Goal: Task Accomplishment & Management: Manage account settings

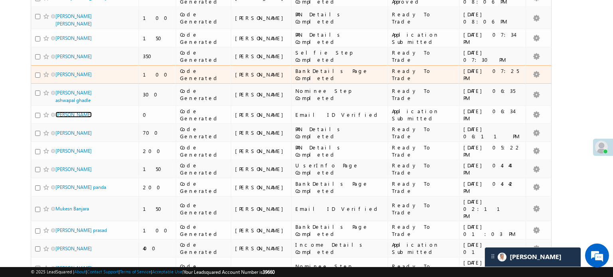
scroll to position [213, 0]
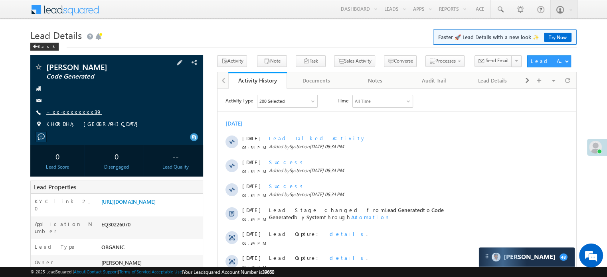
click at [68, 111] on link "+xx-xxxxxxxx39" at bounding box center [73, 111] width 55 height 7
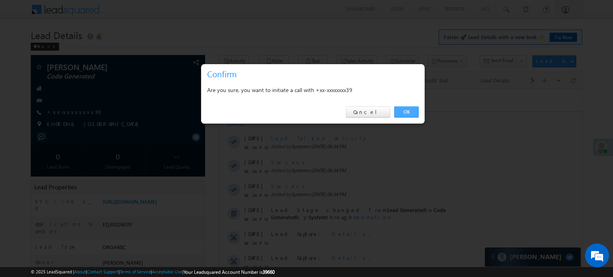
click at [403, 113] on link "OK" at bounding box center [406, 111] width 24 height 11
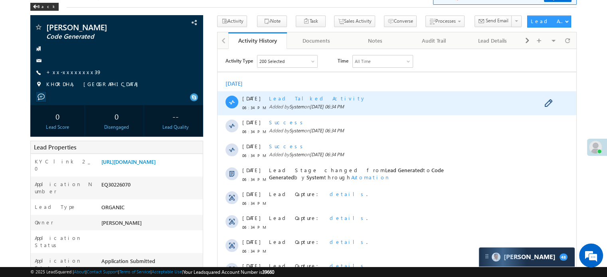
scroll to position [40, 0]
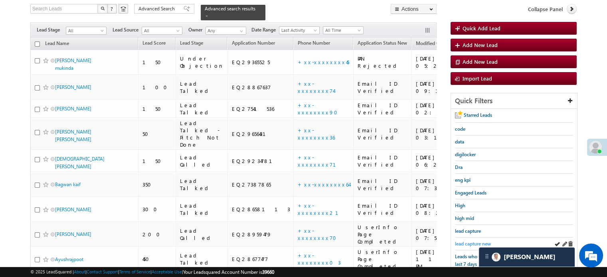
scroll to position [51, 0]
click at [469, 241] on span "lead capture new" at bounding box center [473, 244] width 36 height 6
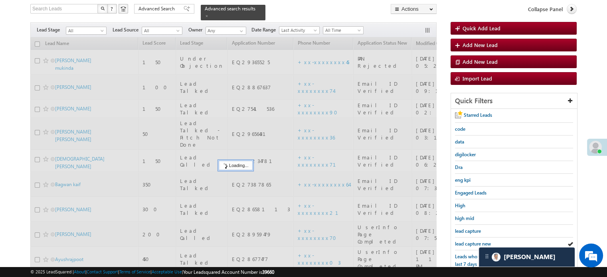
click at [469, 241] on span "lead capture new" at bounding box center [473, 244] width 36 height 6
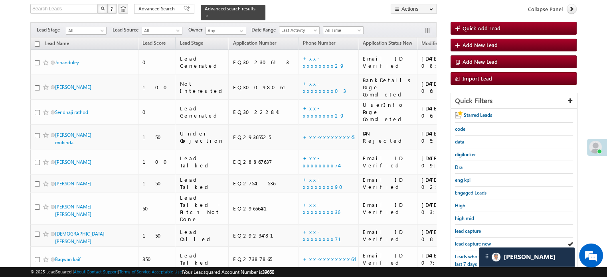
click at [469, 241] on span "lead capture new" at bounding box center [473, 244] width 36 height 6
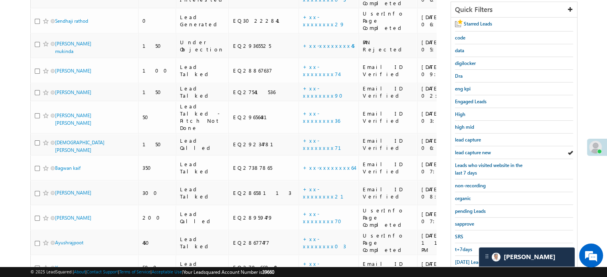
scroll to position [171, 0]
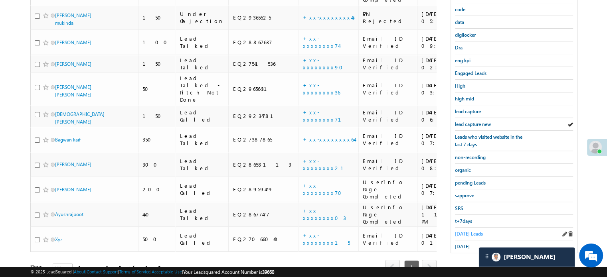
click at [475, 231] on span "Today's Leads" at bounding box center [469, 234] width 28 height 6
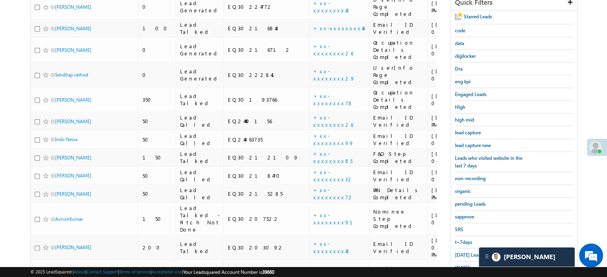
scroll to position [137, 0]
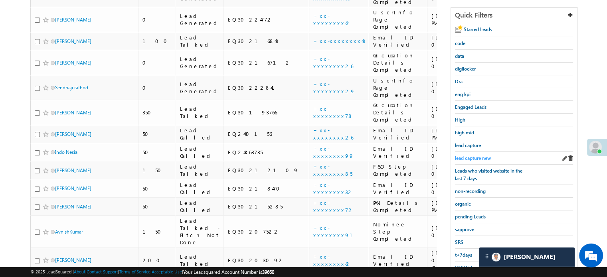
click at [477, 156] on span "lead capture new" at bounding box center [473, 158] width 36 height 6
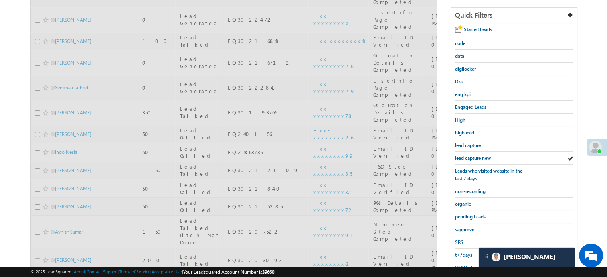
click at [477, 156] on span "lead capture new" at bounding box center [473, 158] width 36 height 6
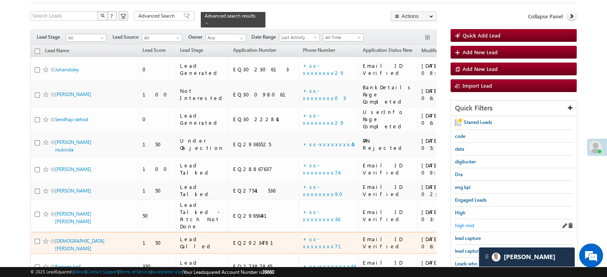
scroll to position [57, 0]
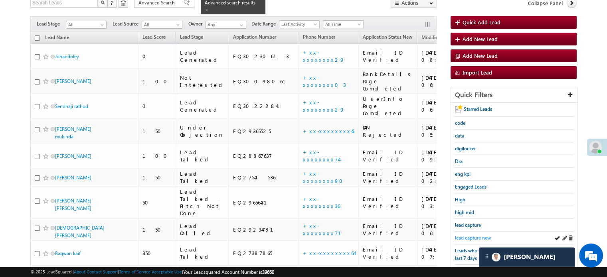
click at [468, 235] on span "lead capture new" at bounding box center [473, 238] width 36 height 6
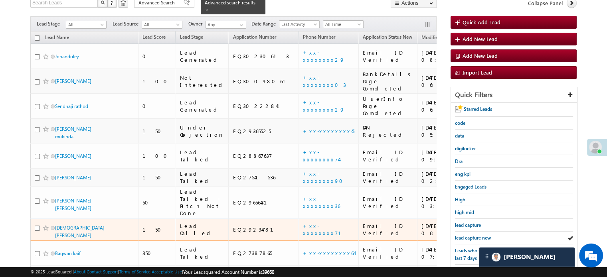
scroll to position [137, 0]
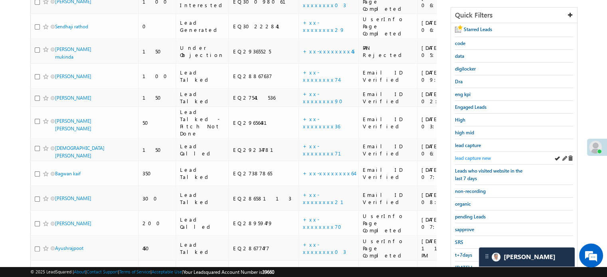
click at [469, 158] on span "lead capture new" at bounding box center [473, 158] width 36 height 6
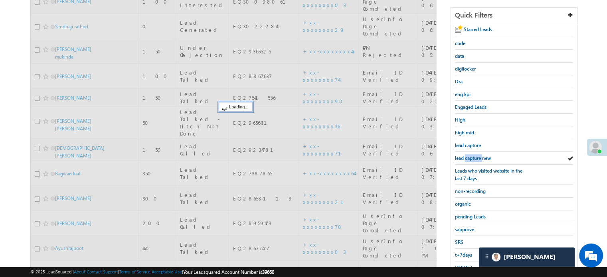
click at [469, 158] on span "lead capture new" at bounding box center [473, 158] width 36 height 6
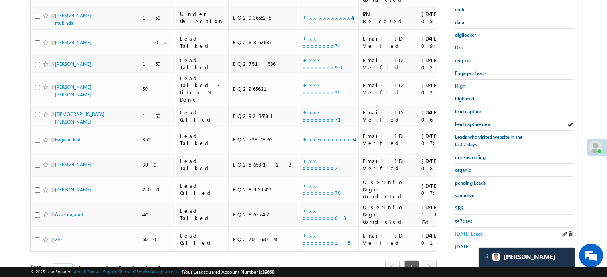
click at [467, 231] on span "Today's Leads" at bounding box center [469, 234] width 28 height 6
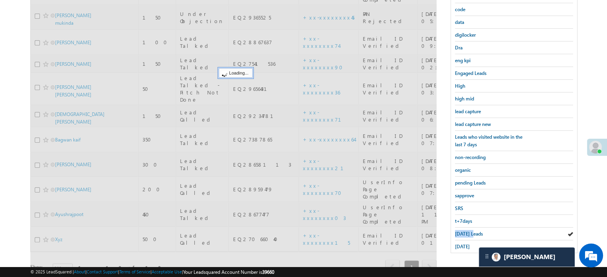
click at [467, 231] on span "Today's Leads" at bounding box center [469, 234] width 28 height 6
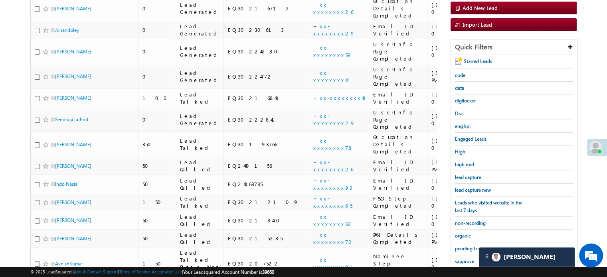
scroll to position [91, 0]
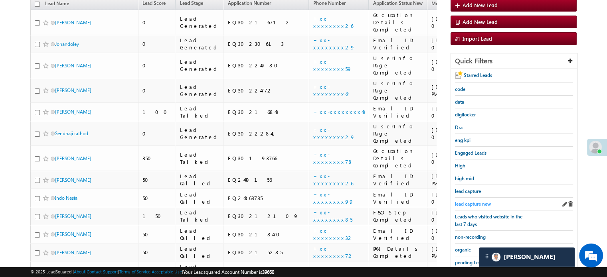
click at [475, 203] on span "lead capture new" at bounding box center [473, 204] width 36 height 6
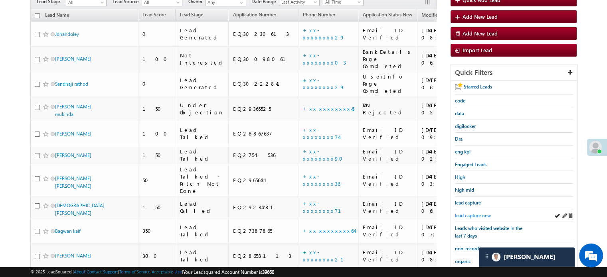
scroll to position [120, 0]
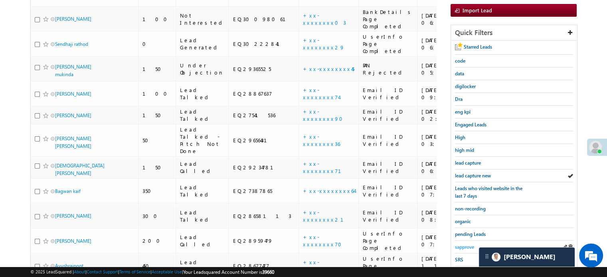
click at [465, 243] on link "sapprove" at bounding box center [464, 247] width 19 height 8
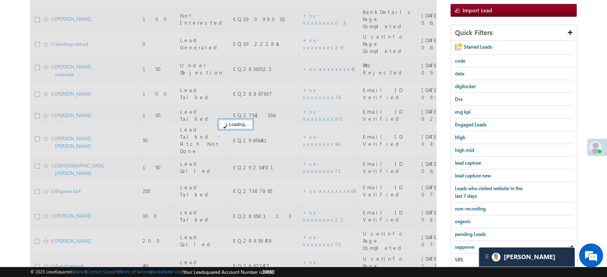
click at [465, 245] on span "sapprove" at bounding box center [464, 247] width 19 height 6
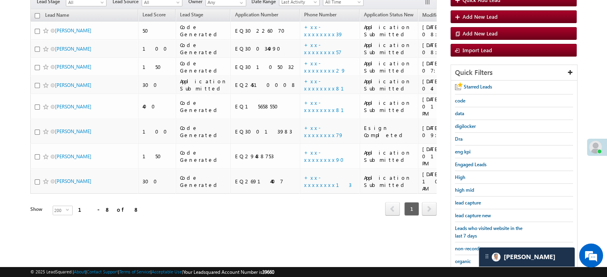
scroll to position [80, 0]
click at [468, 213] on span "lead capture new" at bounding box center [473, 216] width 36 height 6
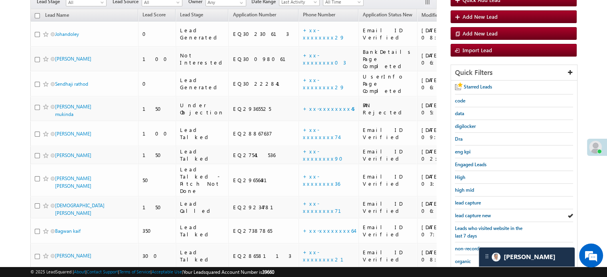
click at [468, 213] on span "lead capture new" at bounding box center [473, 216] width 36 height 6
click at [467, 209] on div "lead capture new" at bounding box center [514, 215] width 118 height 13
click at [471, 215] on span "lead capture new" at bounding box center [473, 216] width 36 height 6
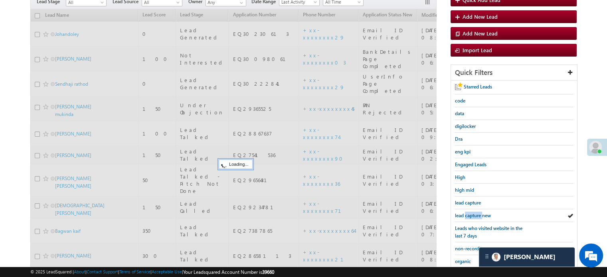
click at [471, 215] on span "lead capture new" at bounding box center [473, 216] width 36 height 6
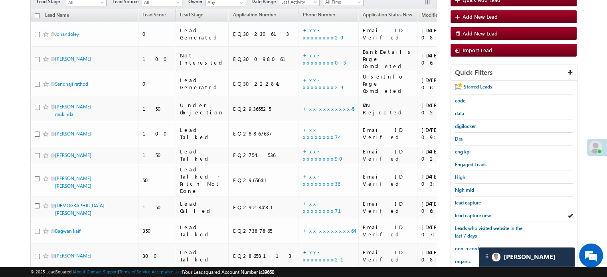
click at [471, 215] on span "lead capture new" at bounding box center [473, 216] width 36 height 6
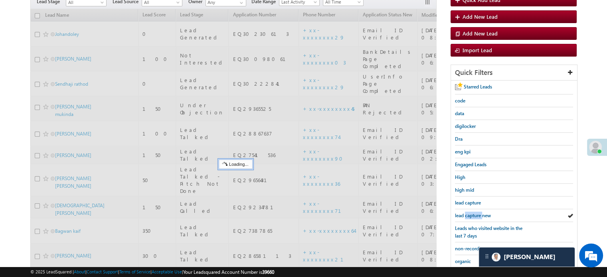
click at [471, 215] on span "lead capture new" at bounding box center [473, 216] width 36 height 6
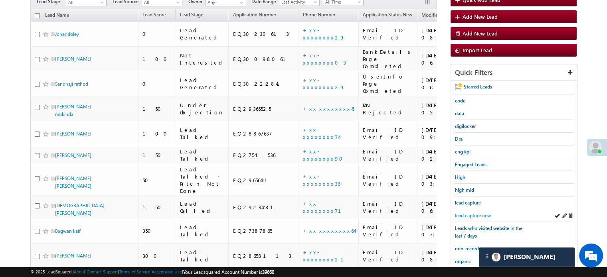
click at [470, 214] on span "lead capture new" at bounding box center [473, 216] width 36 height 6
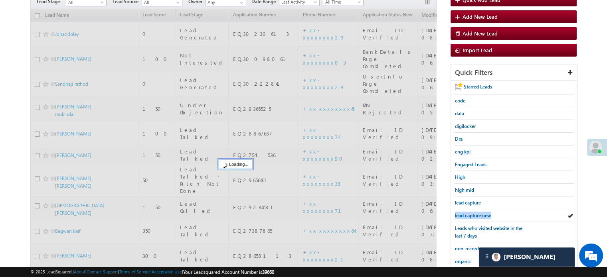
click at [470, 214] on span "lead capture new" at bounding box center [473, 216] width 36 height 6
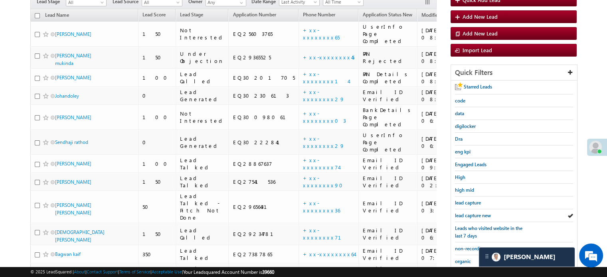
click at [470, 214] on span "lead capture new" at bounding box center [473, 216] width 36 height 6
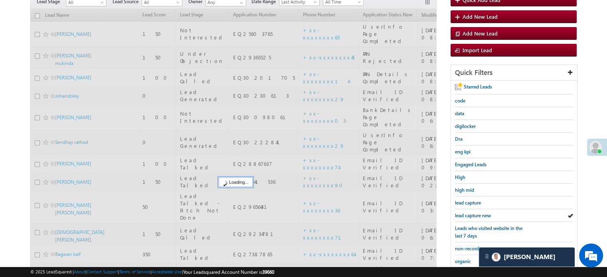
click at [470, 214] on span "lead capture new" at bounding box center [473, 216] width 36 height 6
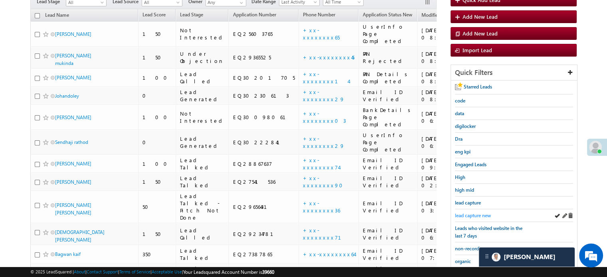
click at [476, 213] on span "lead capture new" at bounding box center [473, 216] width 36 height 6
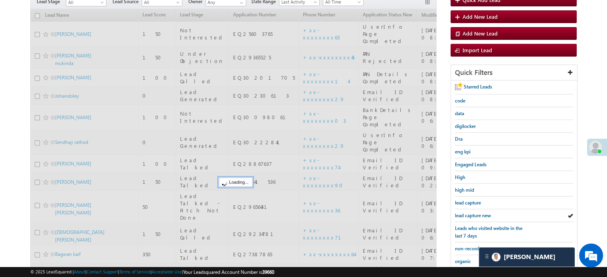
click at [476, 213] on span "lead capture new" at bounding box center [473, 216] width 36 height 6
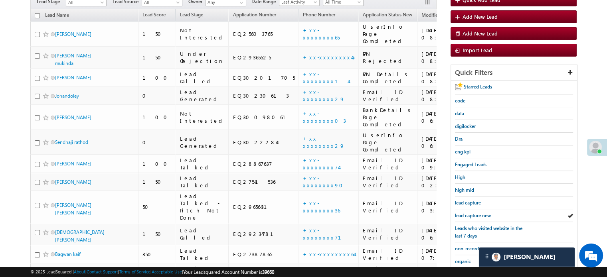
click at [476, 213] on span "lead capture new" at bounding box center [473, 216] width 36 height 6
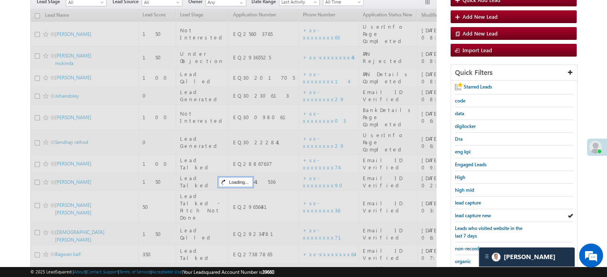
click at [476, 213] on span "lead capture new" at bounding box center [473, 216] width 36 height 6
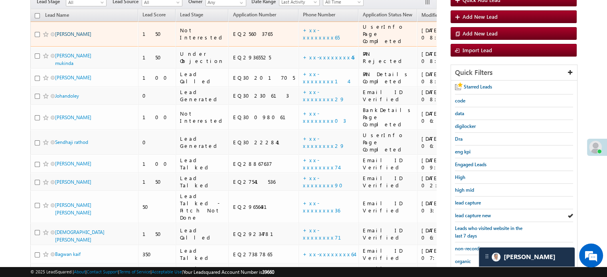
click at [63, 31] on link "[PERSON_NAME]" at bounding box center [73, 34] width 36 height 6
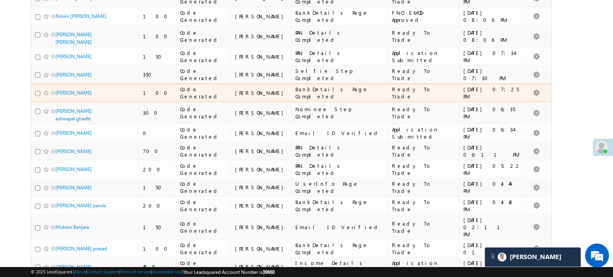
scroll to position [199, 0]
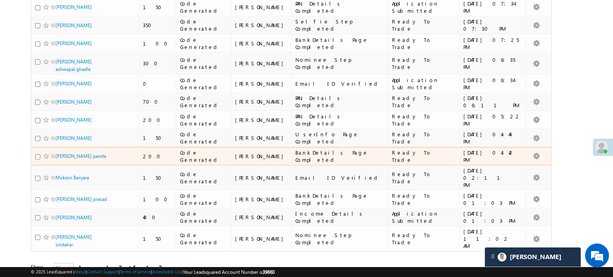
click at [83, 154] on div "Rupesh kumar panda" at bounding box center [85, 157] width 100 height 11
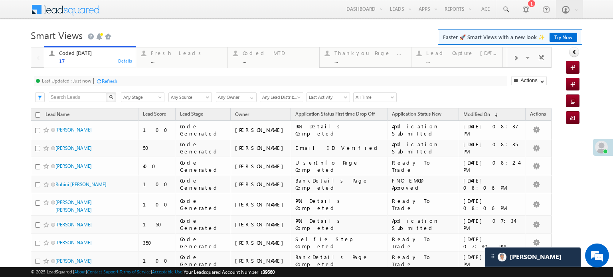
scroll to position [0, 0]
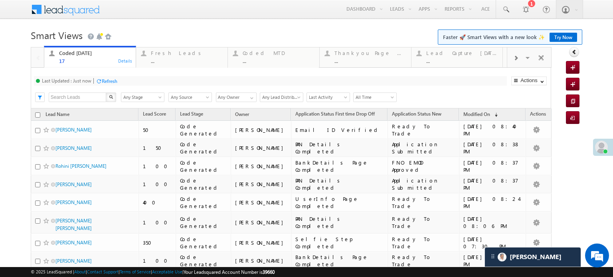
click at [105, 82] on div "Refresh" at bounding box center [110, 81] width 16 height 6
click at [174, 31] on h1 "Smart Views Getting Started Faster 🚀 Smart Views with a new look ✨ Try Now" at bounding box center [306, 35] width 551 height 16
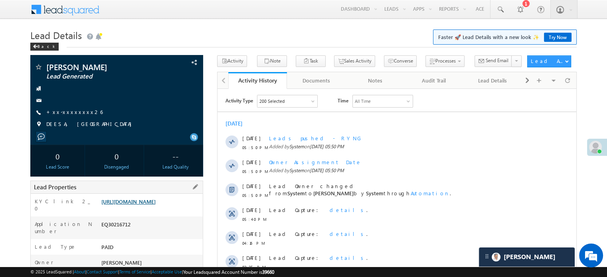
click at [152, 205] on link "[URL][DOMAIN_NAME]" at bounding box center [128, 201] width 54 height 7
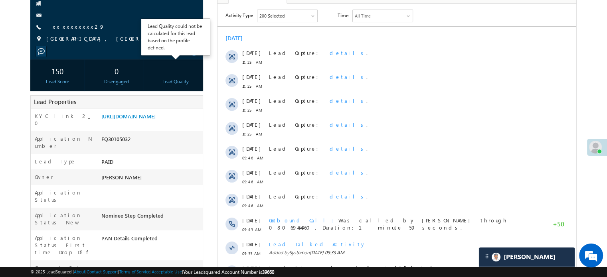
scroll to position [120, 0]
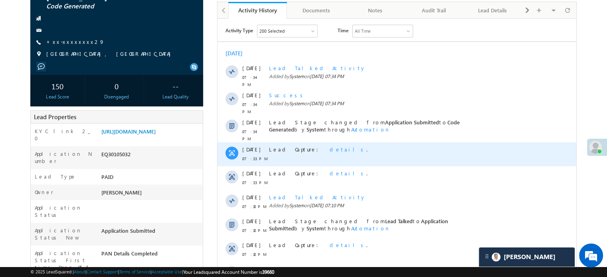
scroll to position [120, 0]
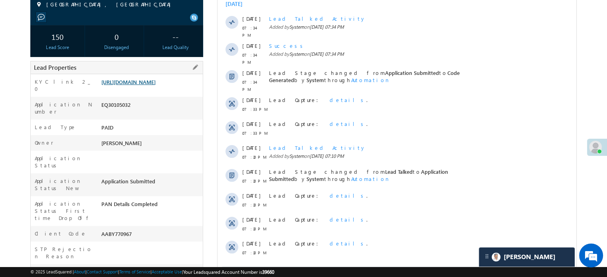
click at [156, 85] on link "[URL][DOMAIN_NAME]" at bounding box center [128, 82] width 54 height 7
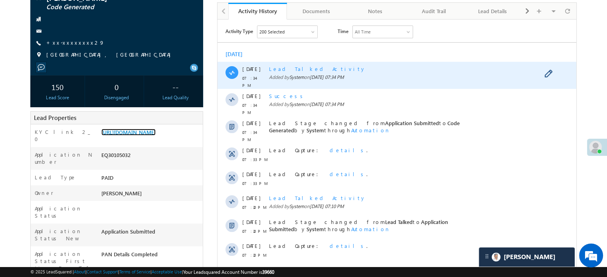
scroll to position [0, 0]
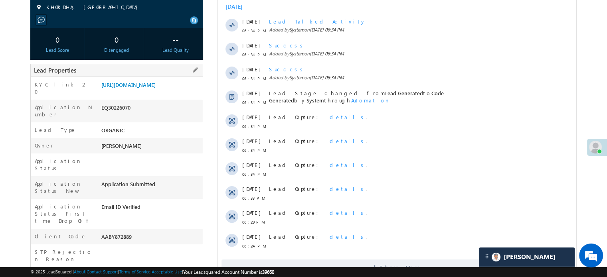
scroll to position [160, 0]
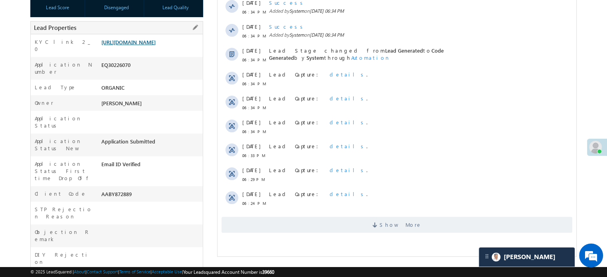
click at [142, 45] on link "https://angelbroking1-pk3em7sa.customui-test.leadsquared.com?leadId=47f4f185-40…" at bounding box center [128, 42] width 54 height 7
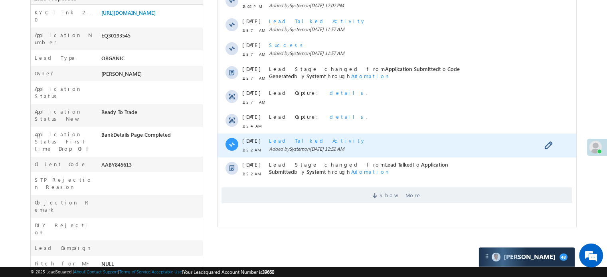
scroll to position [199, 0]
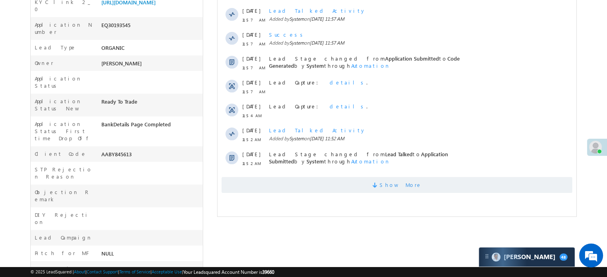
click at [318, 179] on span "Show More" at bounding box center [396, 185] width 351 height 16
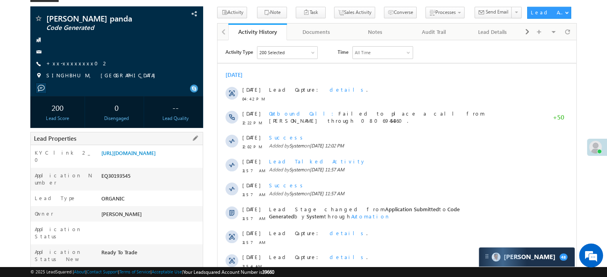
scroll to position [0, 0]
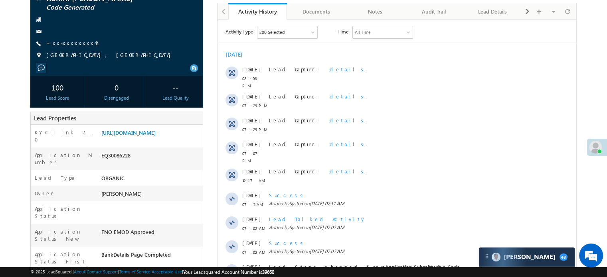
scroll to position [160, 0]
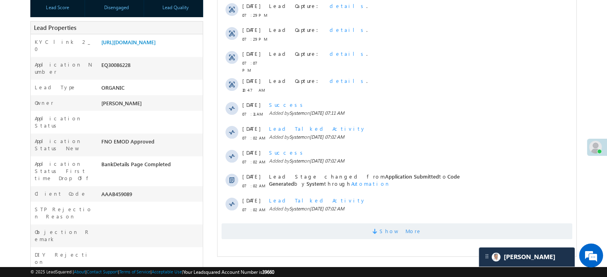
click at [290, 223] on span "Show More" at bounding box center [396, 231] width 351 height 16
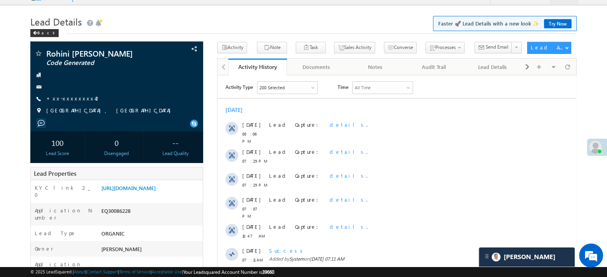
scroll to position [0, 0]
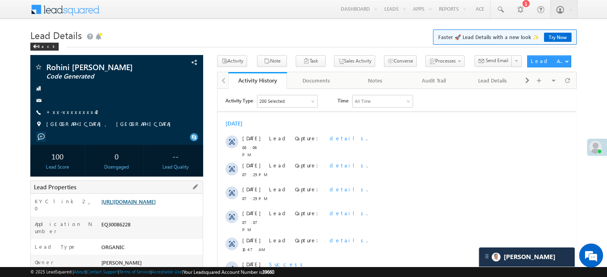
click at [156, 205] on link "https://angelbroking1-pk3em7sa.customui-test.leadsquared.com?leadId=d4d982a4-3d…" at bounding box center [128, 201] width 54 height 7
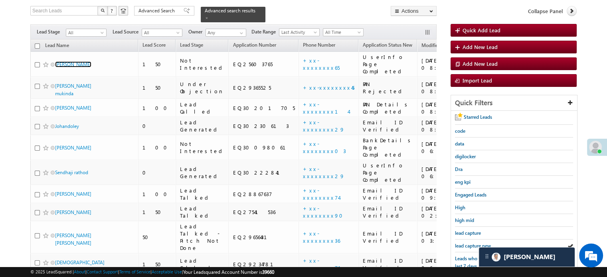
scroll to position [50, 0]
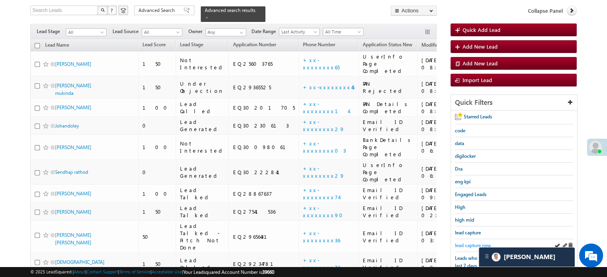
click at [471, 243] on span "lead capture new" at bounding box center [473, 246] width 36 height 6
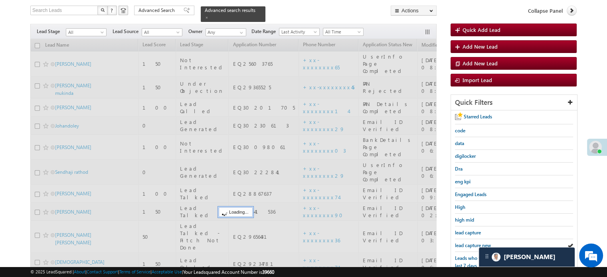
click at [471, 243] on span "lead capture new" at bounding box center [473, 246] width 36 height 6
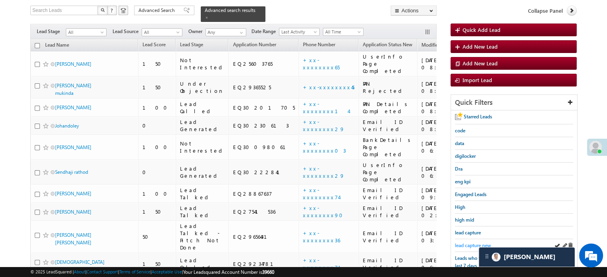
click at [469, 243] on span "lead capture new" at bounding box center [473, 246] width 36 height 6
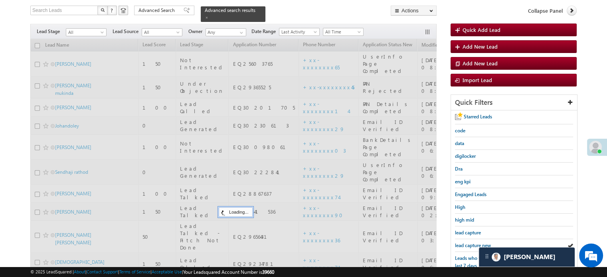
click at [469, 243] on span "lead capture new" at bounding box center [473, 246] width 36 height 6
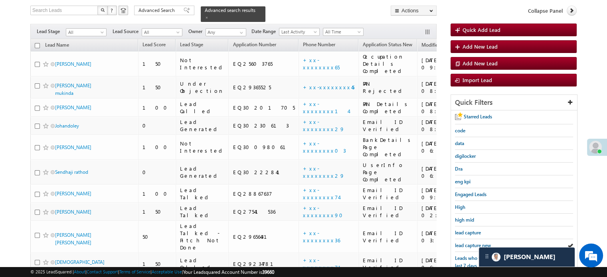
click at [469, 243] on span "lead capture new" at bounding box center [473, 246] width 36 height 6
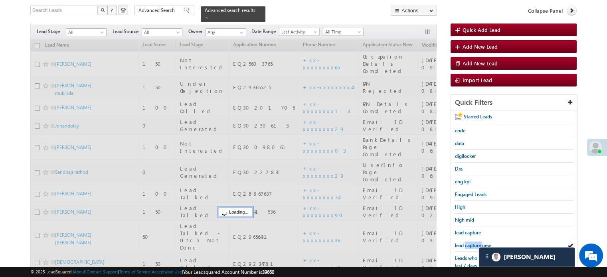
click at [469, 243] on span "lead capture new" at bounding box center [473, 246] width 36 height 6
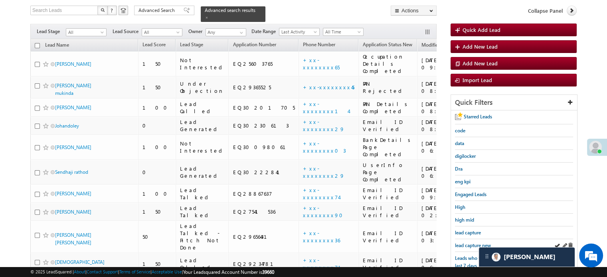
click at [469, 247] on div "lead capture new" at bounding box center [514, 245] width 118 height 13
click at [466, 243] on span "lead capture new" at bounding box center [473, 246] width 36 height 6
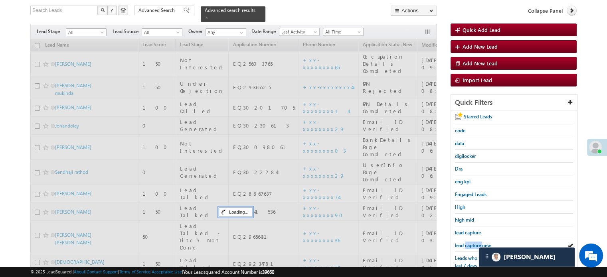
click at [466, 243] on span "lead capture new" at bounding box center [473, 246] width 36 height 6
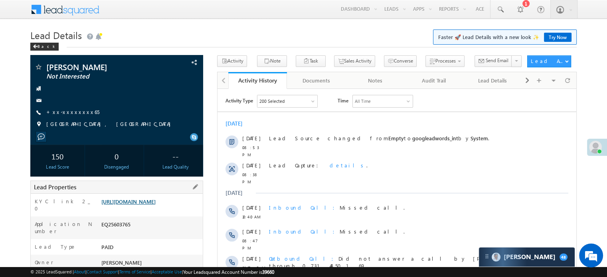
click at [156, 202] on link "[URL][DOMAIN_NAME]" at bounding box center [128, 201] width 54 height 7
click at [184, 194] on div "KYC link 2_0 [URL][DOMAIN_NAME]" at bounding box center [117, 205] width 172 height 23
click at [156, 205] on link "[URL][DOMAIN_NAME]" at bounding box center [128, 201] width 54 height 7
